Goal: Task Accomplishment & Management: Manage account settings

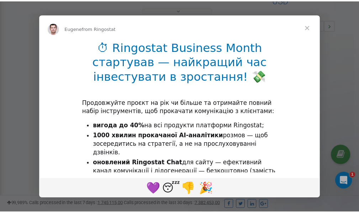
scroll to position [213, 0]
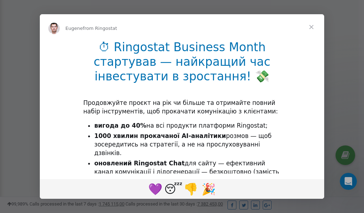
click at [312, 25] on span "Close" at bounding box center [312, 27] width 26 height 26
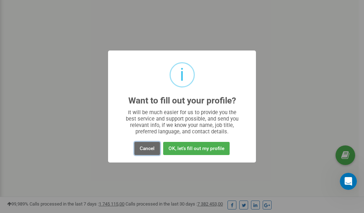
click at [148, 149] on button "Cancel" at bounding box center [147, 148] width 26 height 13
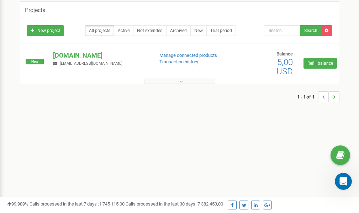
scroll to position [0, 0]
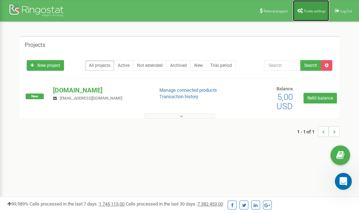
click at [313, 12] on span "Profile settings" at bounding box center [315, 11] width 22 height 4
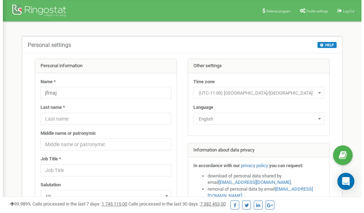
scroll to position [36, 0]
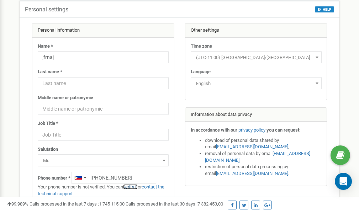
click at [134, 187] on link "verify it" at bounding box center [130, 186] width 15 height 5
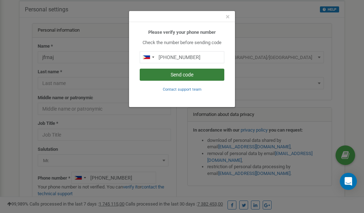
click at [177, 75] on button "Send code" at bounding box center [182, 75] width 85 height 12
